Goal: Task Accomplishment & Management: Manage account settings

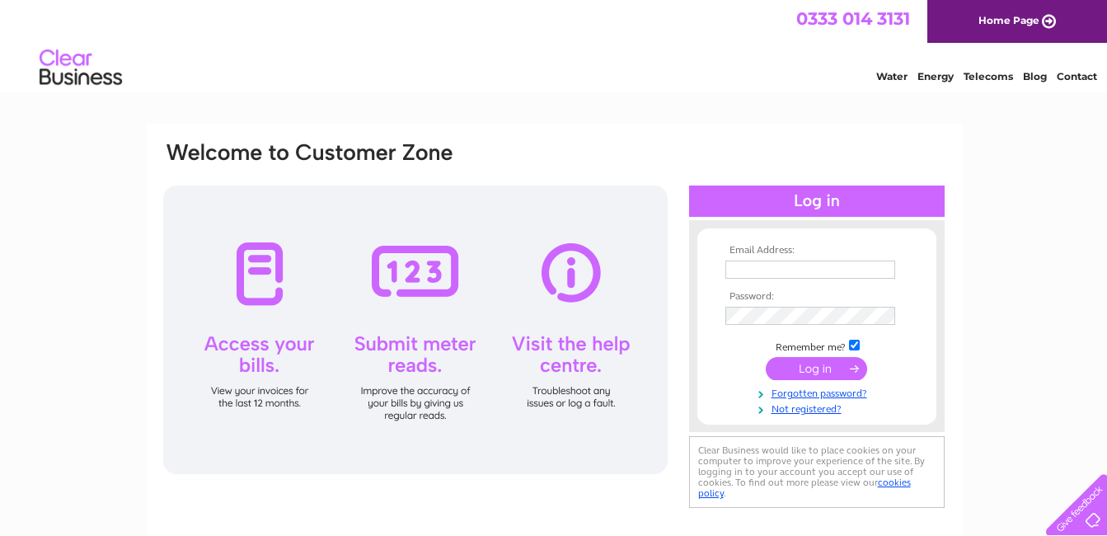
type input "Walnutofficehs@gmail.com"
click at [827, 371] on input "submit" at bounding box center [815, 368] width 101 height 23
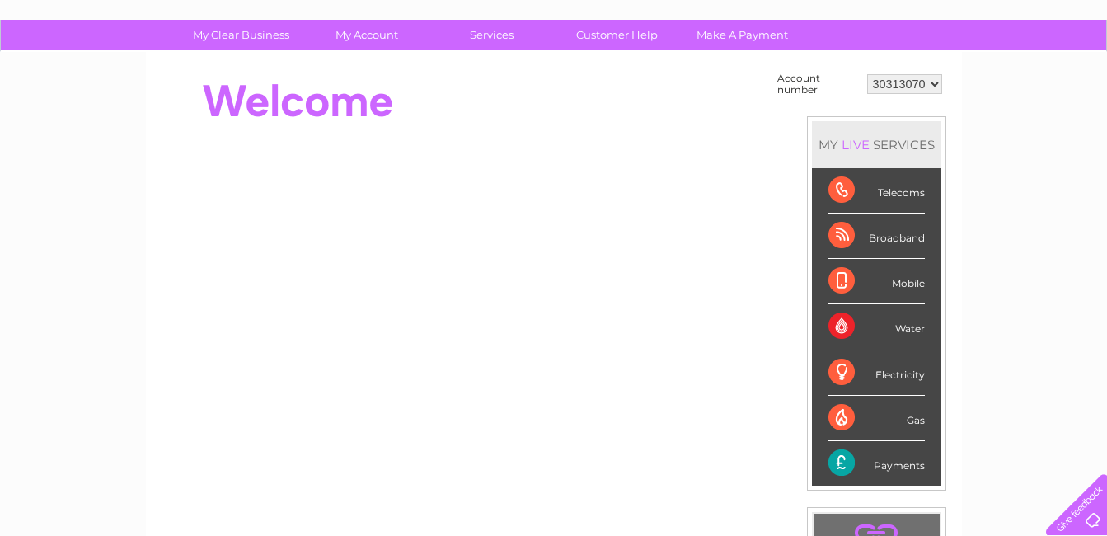
scroll to position [77, 0]
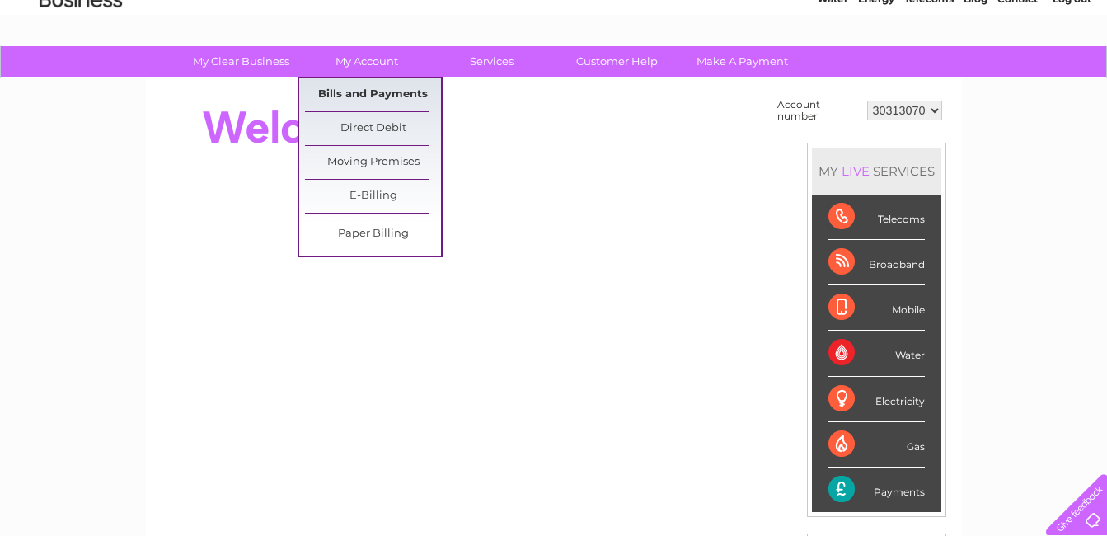
click at [382, 96] on link "Bills and Payments" at bounding box center [373, 94] width 136 height 33
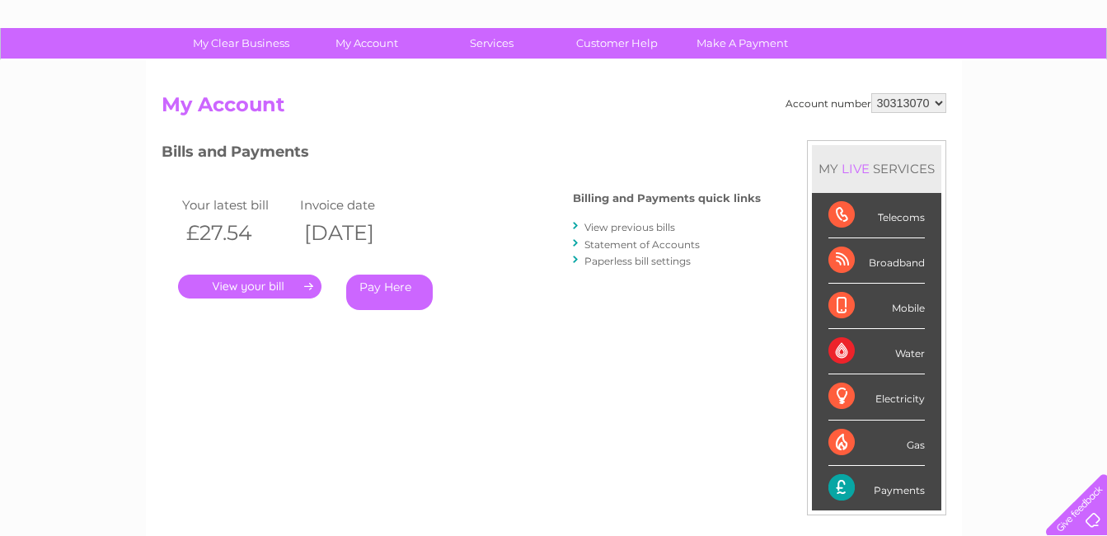
scroll to position [120, 0]
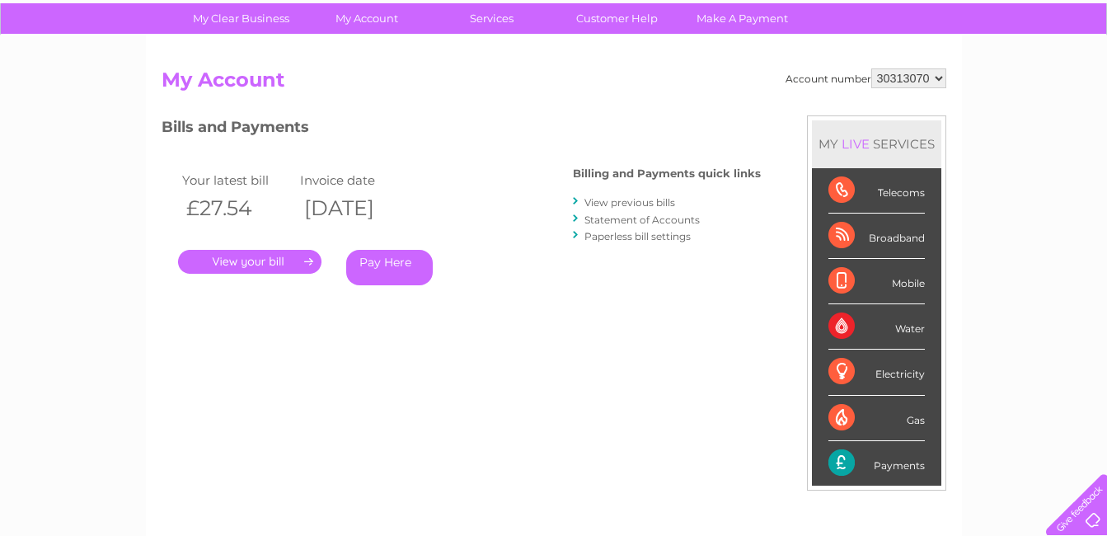
click at [207, 261] on link "." at bounding box center [249, 262] width 143 height 24
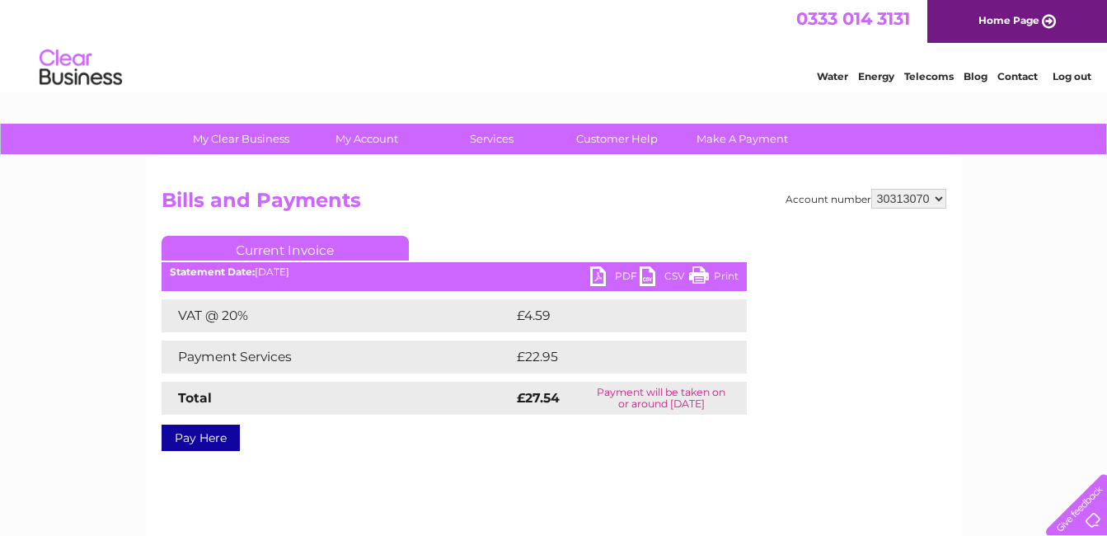
click at [602, 277] on link "PDF" at bounding box center [614, 278] width 49 height 24
